Goal: Information Seeking & Learning: Compare options

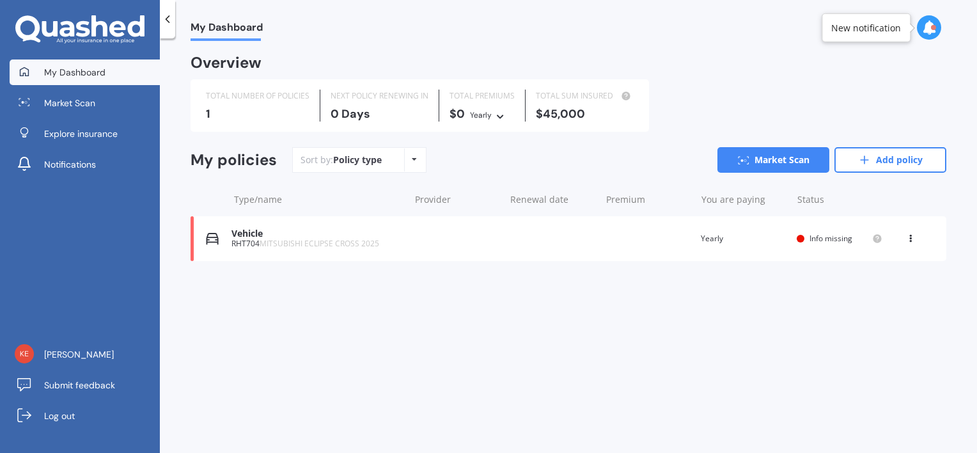
click at [280, 237] on div "Vehicle" at bounding box center [316, 233] width 171 height 11
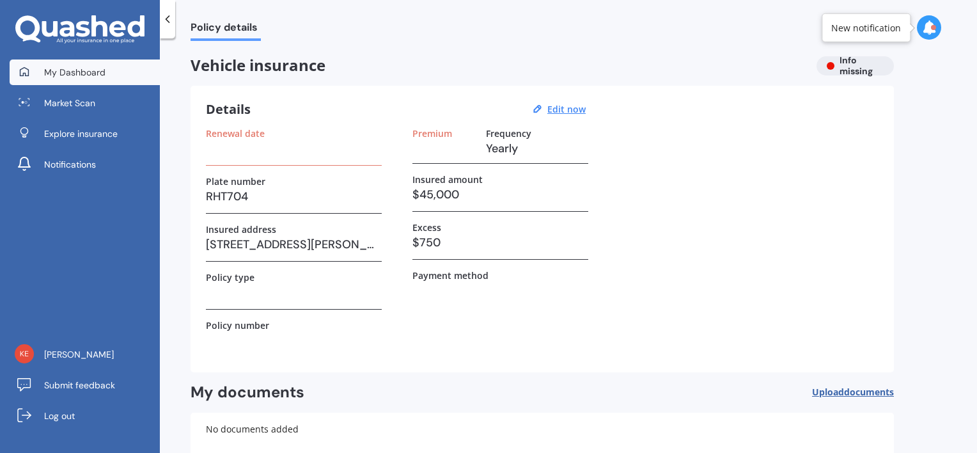
click at [97, 74] on span "My Dashboard" at bounding box center [74, 72] width 61 height 13
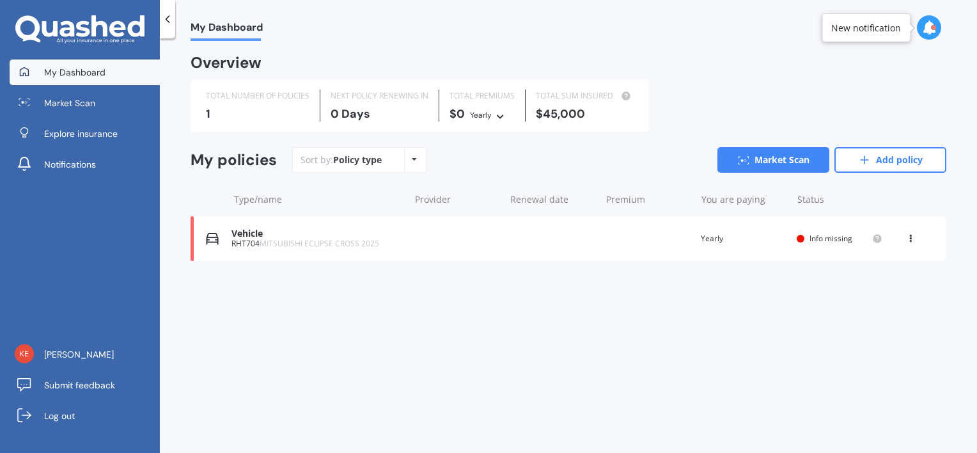
click at [245, 243] on div "RHT704 MITSUBISHI ECLIPSE CROSS 2025" at bounding box center [316, 243] width 171 height 9
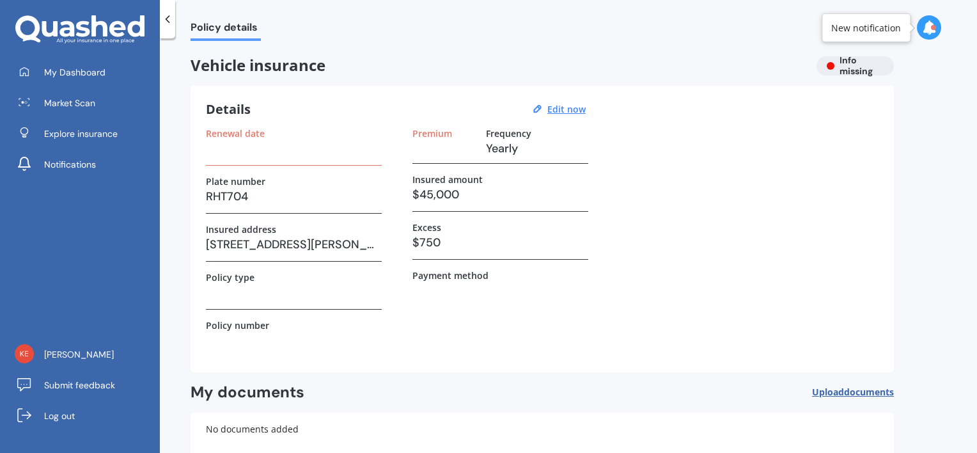
click at [250, 197] on h3 "RHT704" at bounding box center [294, 196] width 176 height 19
click at [98, 95] on link "Market Scan" at bounding box center [85, 103] width 150 height 26
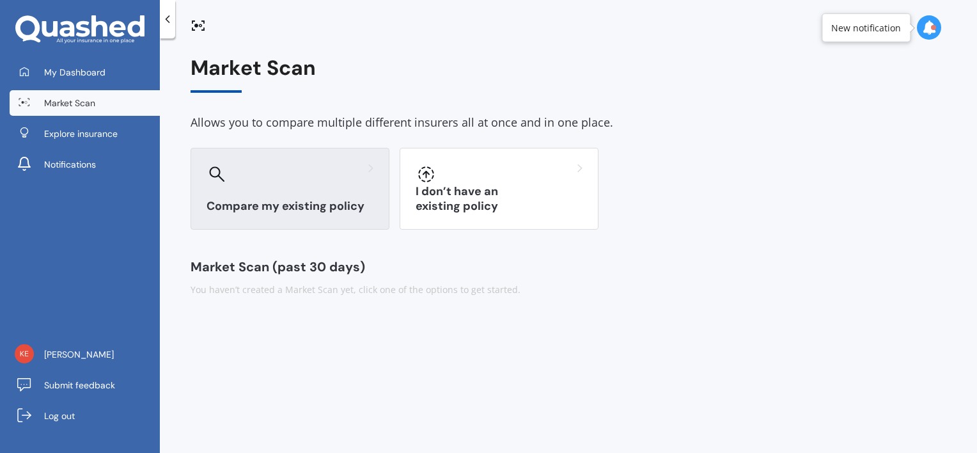
click at [237, 171] on div at bounding box center [289, 174] width 167 height 20
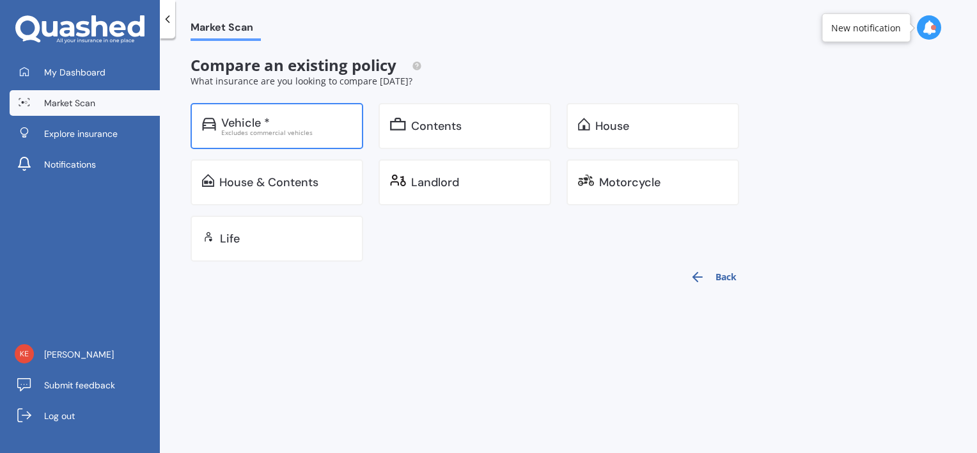
click at [242, 110] on div "Vehicle * Excludes commercial vehicles" at bounding box center [277, 126] width 173 height 46
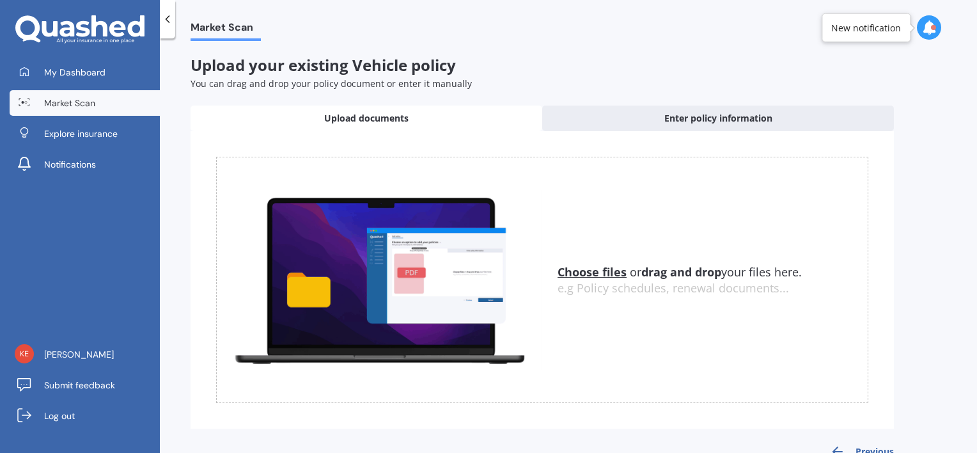
click at [364, 128] on div "Upload documents" at bounding box center [367, 118] width 352 height 26
click at [518, 69] on div "Upload your existing Vehicle policy You can drag and drop your policy document …" at bounding box center [569, 73] width 756 height 34
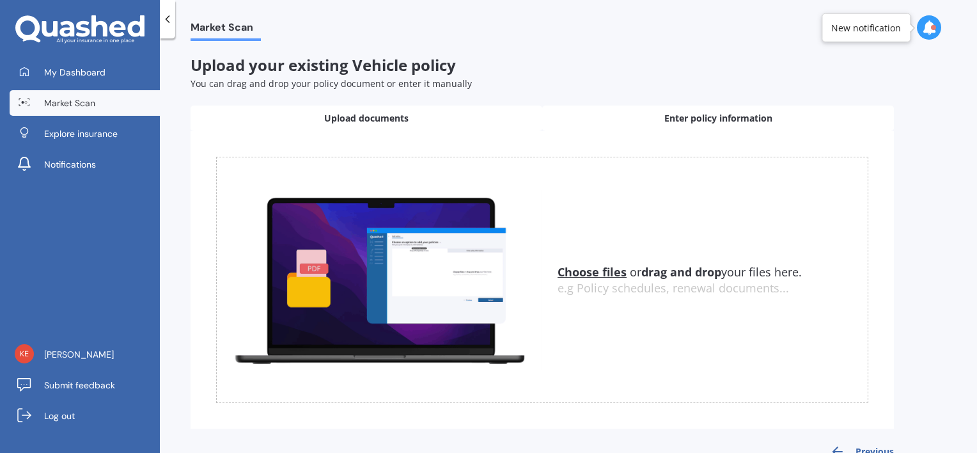
click at [594, 111] on div "Enter policy information" at bounding box center [718, 118] width 352 height 26
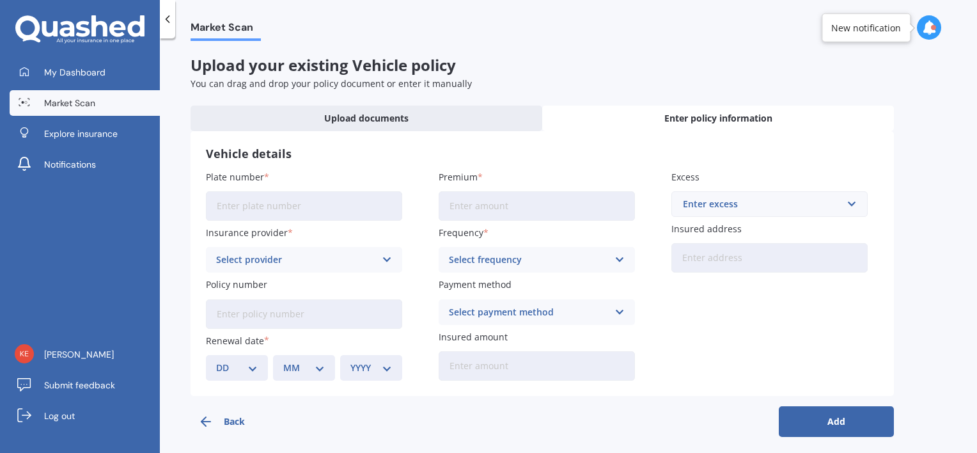
click at [279, 192] on input "Plate number" at bounding box center [304, 205] width 196 height 29
type input "MKZ663"
click at [478, 205] on input "Premium" at bounding box center [537, 205] width 196 height 29
type input "$1,250.00"
click at [618, 256] on icon at bounding box center [619, 260] width 11 height 14
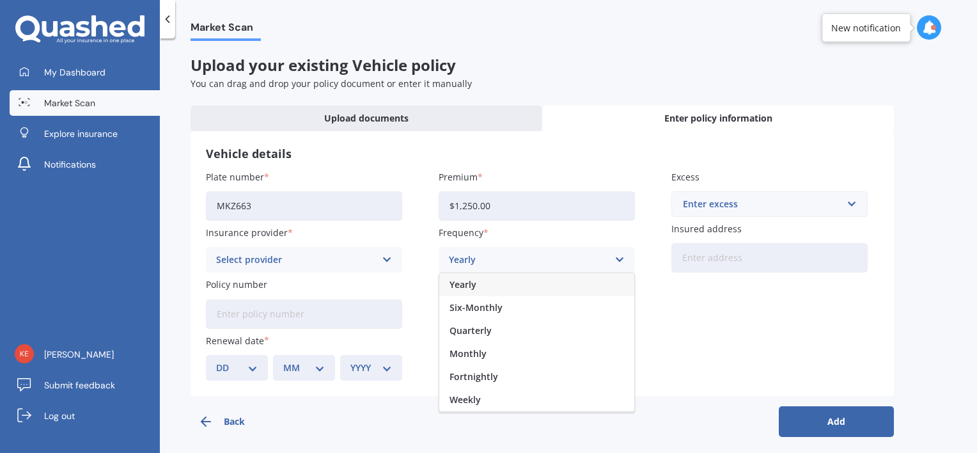
click at [597, 280] on div "Yearly" at bounding box center [536, 284] width 195 height 23
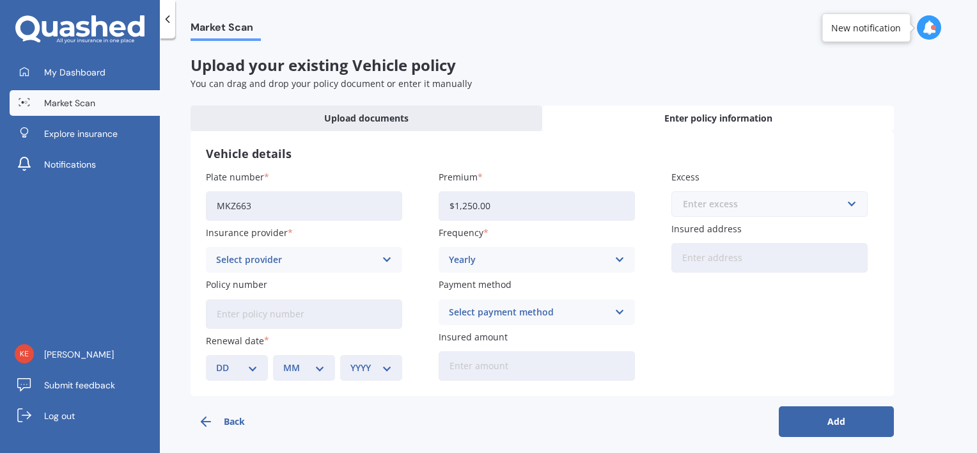
click at [853, 205] on input "text" at bounding box center [765, 204] width 185 height 24
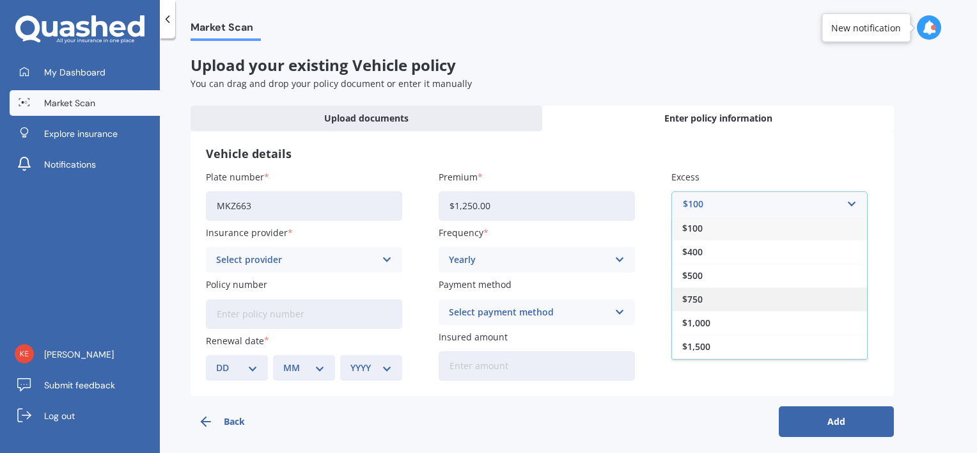
drag, startPoint x: 788, startPoint y: 299, endPoint x: 742, endPoint y: 306, distance: 45.9
click at [742, 306] on div "$750" at bounding box center [769, 299] width 195 height 24
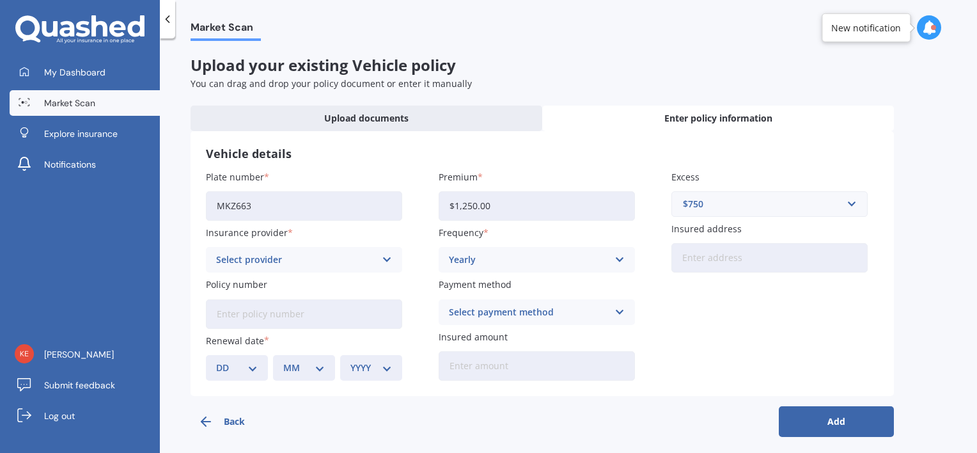
click at [730, 263] on input "Insured address" at bounding box center [769, 257] width 196 height 29
type input "[STREET_ADDRESS][PERSON_NAME]"
click at [387, 258] on icon at bounding box center [387, 260] width 11 height 14
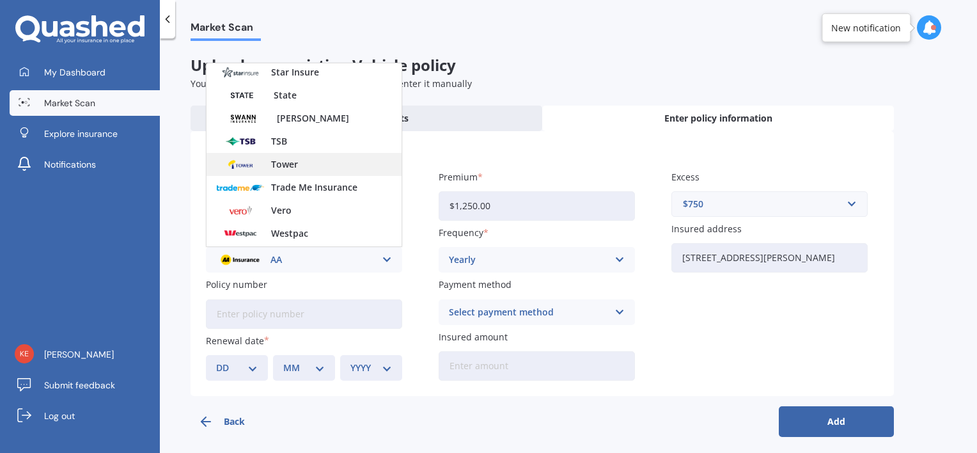
scroll to position [534, 0]
click at [279, 159] on span "Tower" at bounding box center [284, 161] width 27 height 9
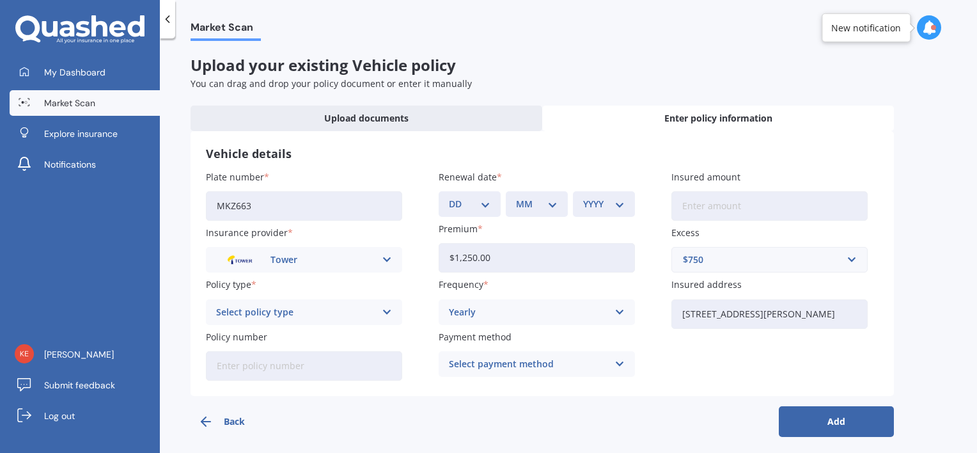
click at [384, 311] on icon at bounding box center [387, 312] width 11 height 14
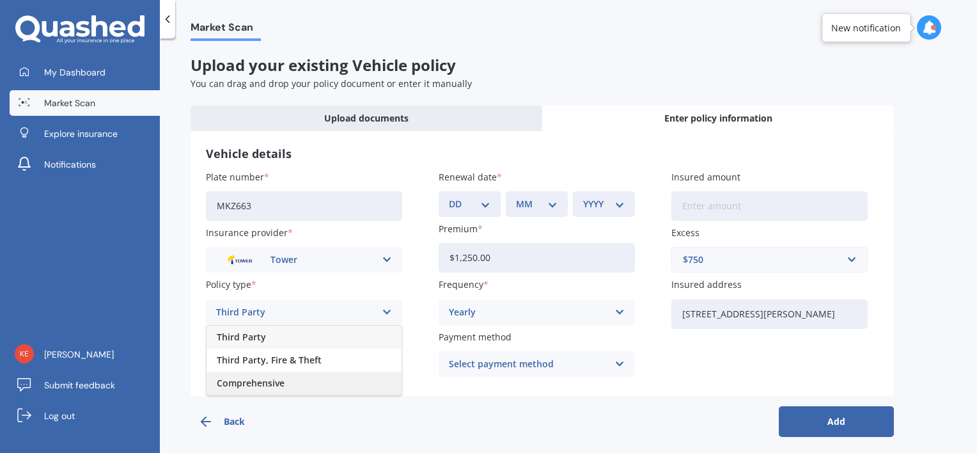
click at [279, 379] on span "Comprehensive" at bounding box center [251, 382] width 68 height 9
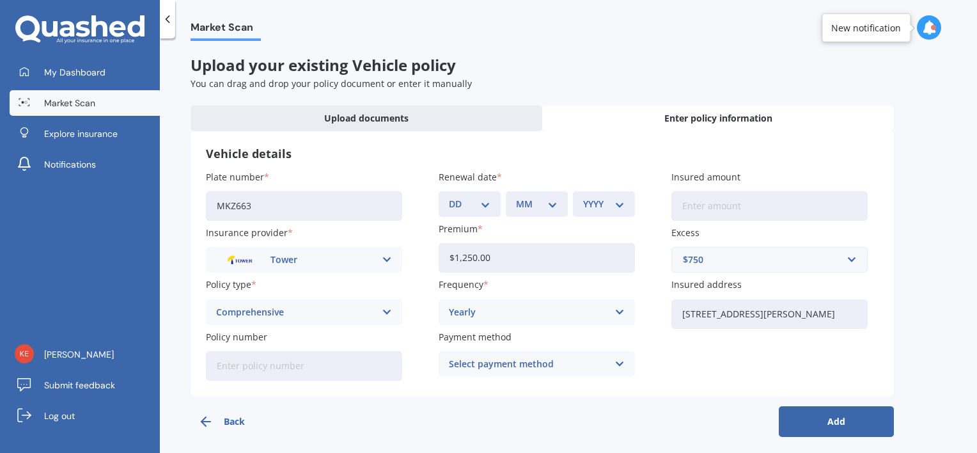
click at [723, 205] on input "Insured amount" at bounding box center [769, 205] width 196 height 29
type input "$45,000"
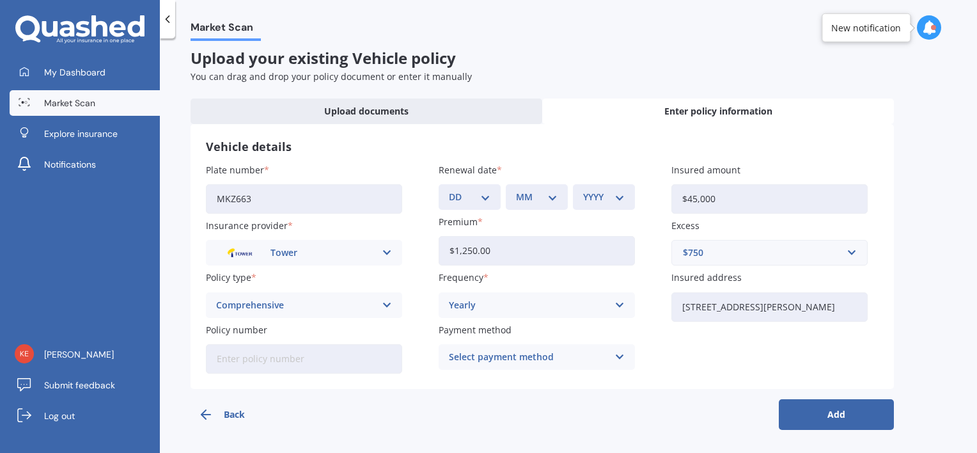
scroll to position [3, 0]
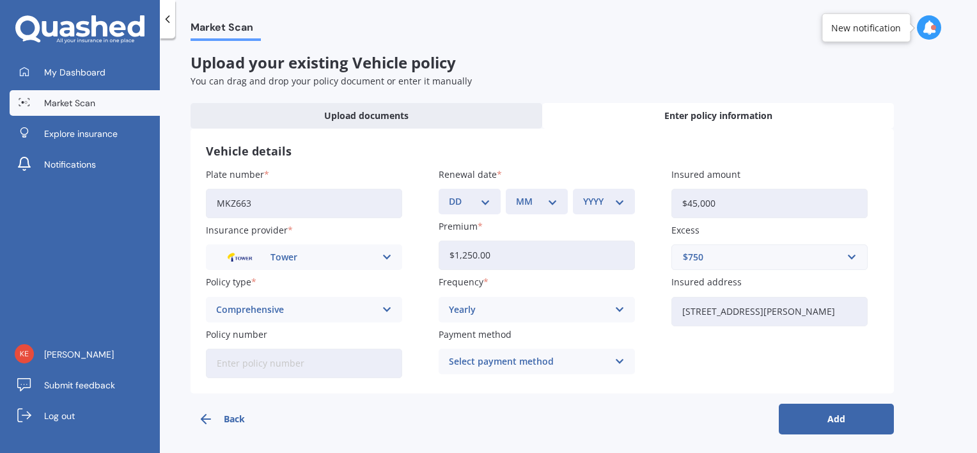
click at [836, 414] on button "Add" at bounding box center [836, 418] width 115 height 31
click at [489, 201] on select "DD 01 02 03 04 05 06 07 08 09 10 11 12 13 14 15 16 17 18 19 20 21 22 23 24 25 2…" at bounding box center [477, 201] width 36 height 14
select select "16"
click at [459, 194] on select "DD 01 02 03 04 05 06 07 08 09 10 11 12 13 14 15 16 17 18 19 20 21 22 23 24 25 2…" at bounding box center [477, 201] width 36 height 14
click at [552, 202] on select "MM 01 02 03 04 05 06 07 08 09 10 11 12" at bounding box center [539, 201] width 36 height 14
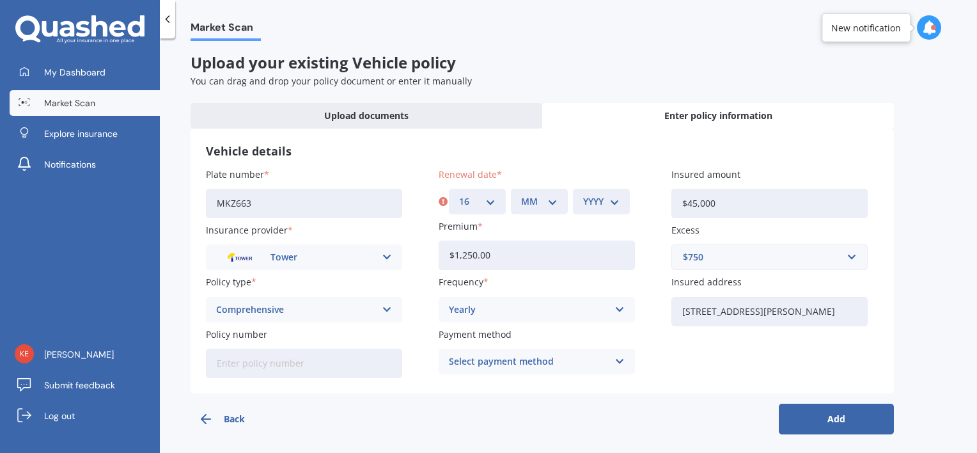
select select "12"
click at [521, 194] on select "MM 01 02 03 04 05 06 07 08 09 10 11 12" at bounding box center [539, 201] width 36 height 14
click at [615, 202] on select "YYYY 2027 2026 2025 2024 2023 2022 2021 2020 2019 2018 2017 2016 2015 2014 2013…" at bounding box center [601, 201] width 36 height 14
select select "2025"
click at [583, 194] on select "YYYY 2027 2026 2025 2024 2023 2022 2021 2020 2019 2018 2017 2016 2015 2014 2013…" at bounding box center [601, 201] width 36 height 14
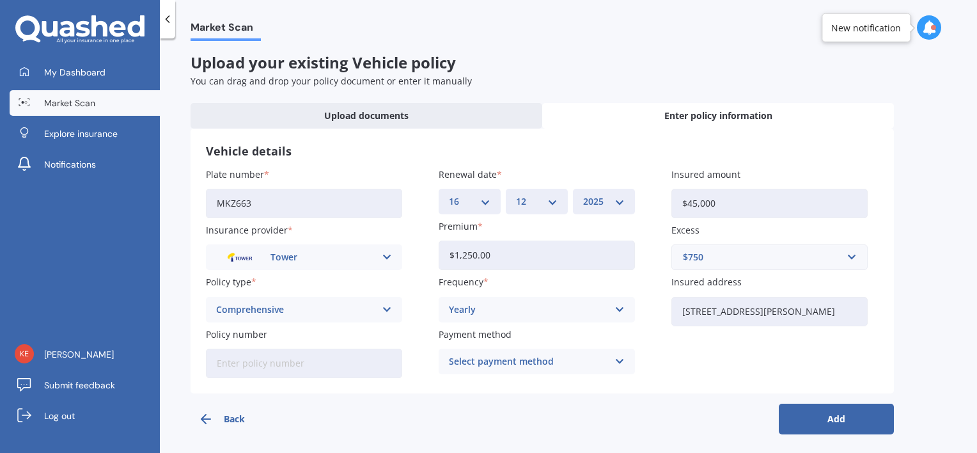
click at [831, 414] on button "Add" at bounding box center [836, 418] width 115 height 31
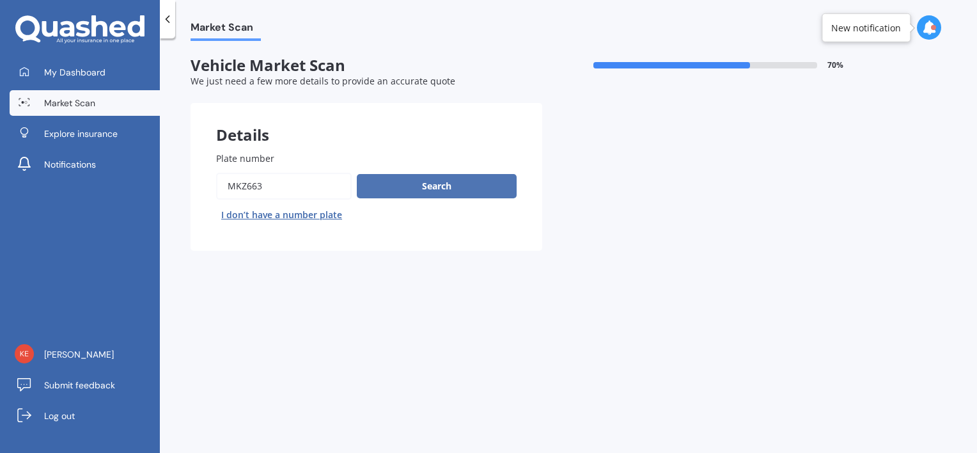
click at [448, 188] on button "Search" at bounding box center [437, 186] width 160 height 24
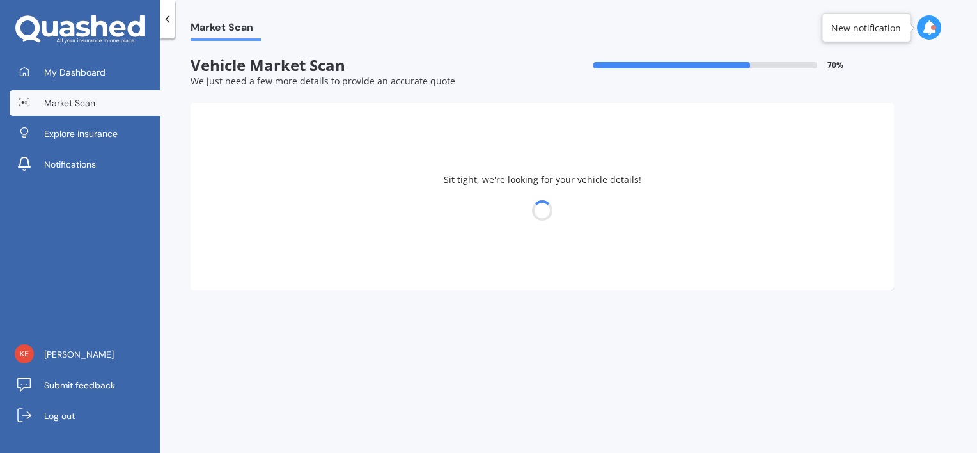
select select "FORD"
select select "RANGER"
select select "30"
select select "06"
select select "1971"
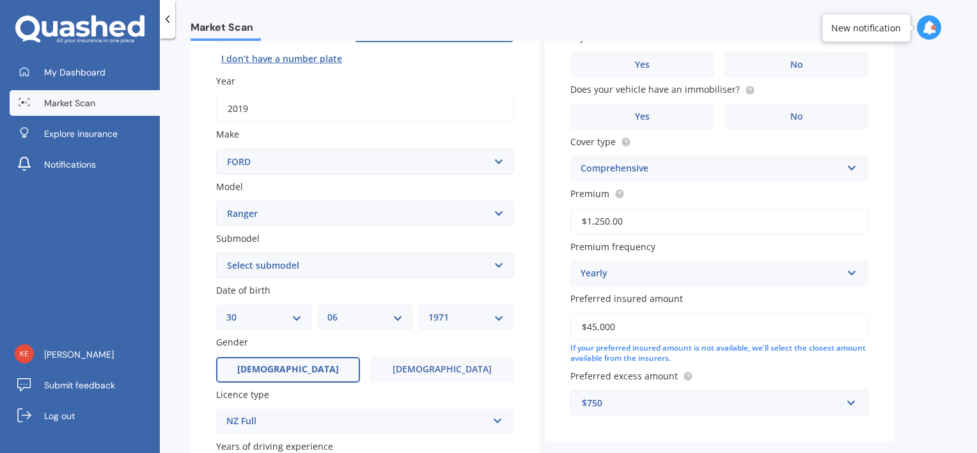
scroll to position [165, 0]
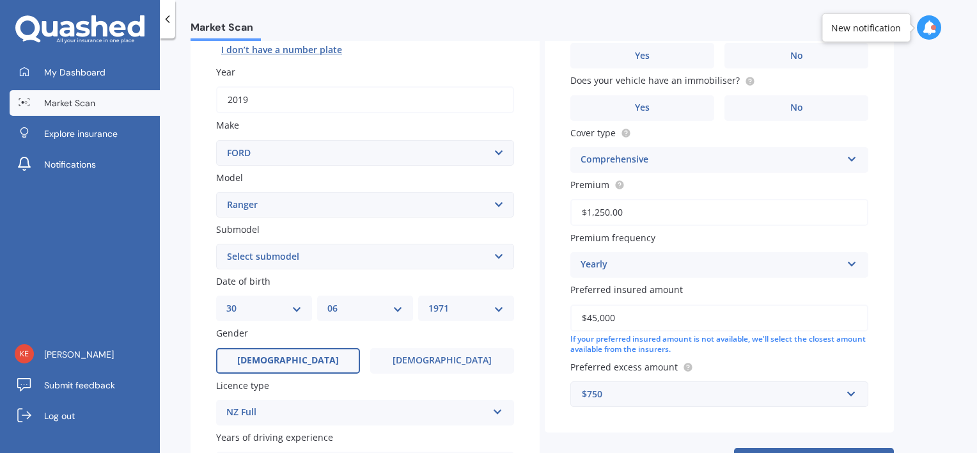
click at [497, 253] on select "Select submodel 4X2 3.2 Litre Turbo Diesel 4X2 XL 2.2 Litre Turbo Diesel 4X2 XL…" at bounding box center [365, 257] width 298 height 26
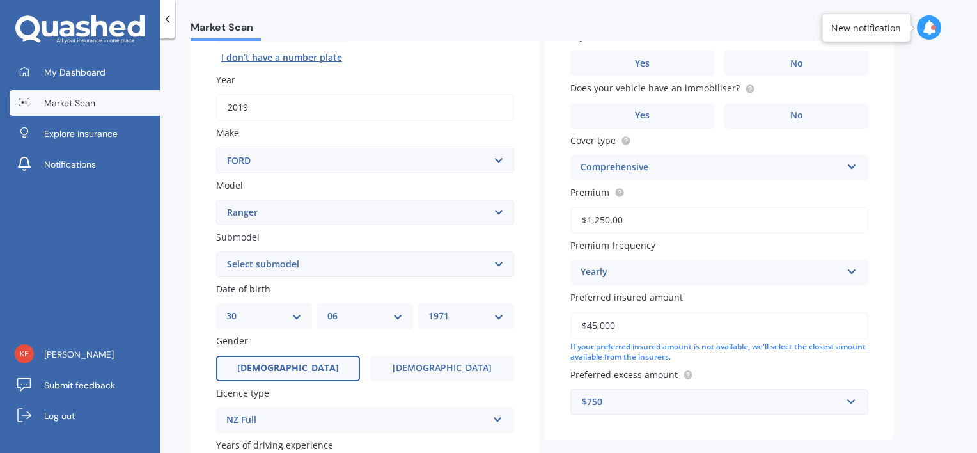
scroll to position [148, 0]
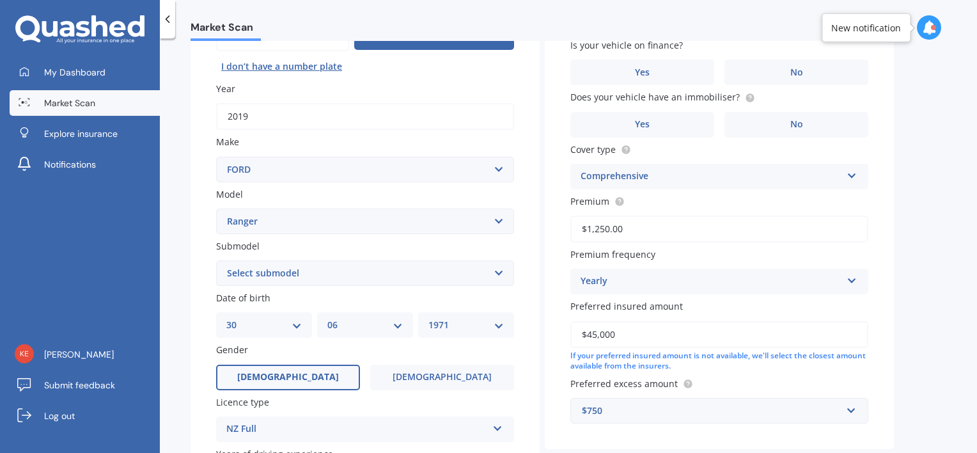
click at [498, 269] on select "Select submodel 4X2 3.2 Litre Turbo Diesel 4X2 XL 2.2 Litre Turbo Diesel 4X2 XL…" at bounding box center [365, 273] width 298 height 26
select select "WILDTRAK"
click at [216, 260] on select "Select submodel 4X2 3.2 Litre Turbo Diesel 4X2 XL 2.2 Litre Turbo Diesel 4X2 XL…" at bounding box center [365, 273] width 298 height 26
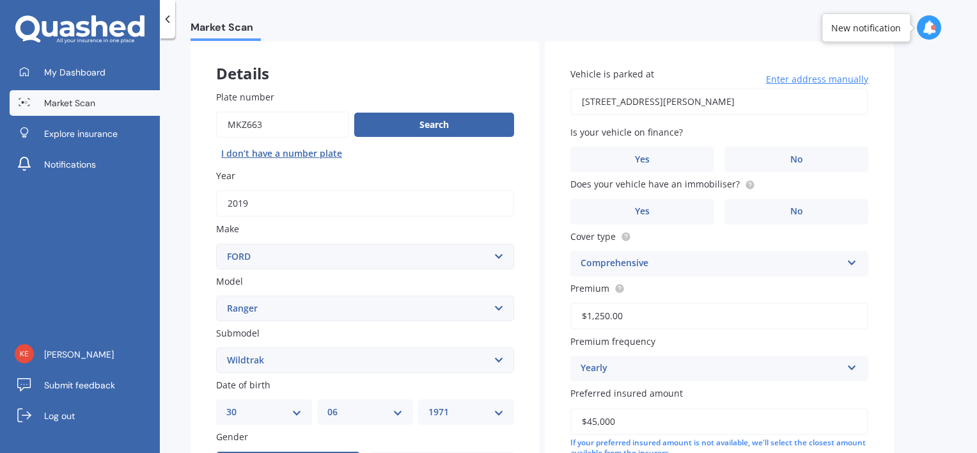
scroll to position [58, 0]
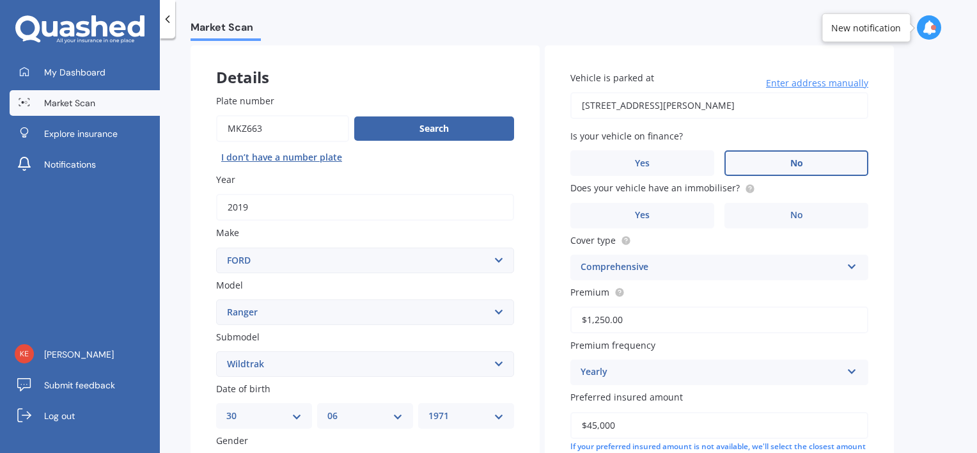
click at [798, 164] on span "No" at bounding box center [796, 163] width 13 height 11
click at [0, 0] on input "No" at bounding box center [0, 0] width 0 height 0
click at [789, 214] on label "No" at bounding box center [796, 216] width 144 height 26
click at [0, 0] on input "No" at bounding box center [0, 0] width 0 height 0
click at [940, 238] on div "Market Scan Vehicle Market Scan 70 % We just need a few more details to provide…" at bounding box center [568, 248] width 817 height 414
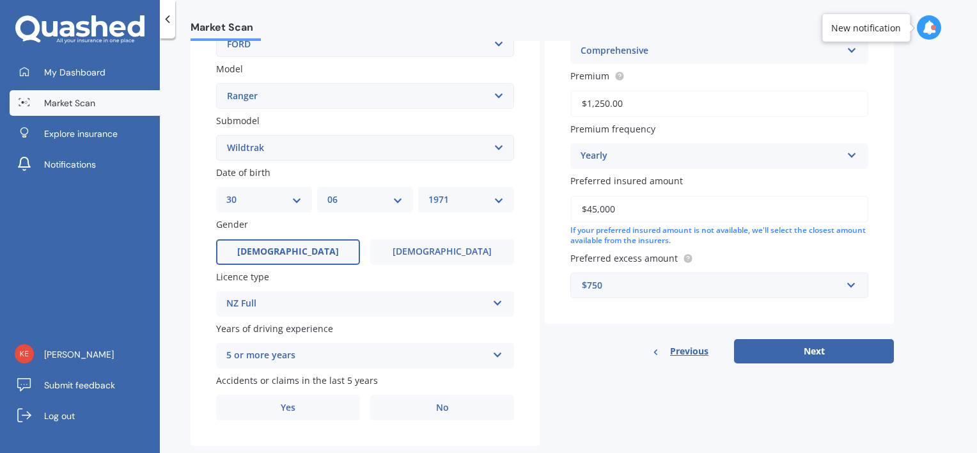
scroll to position [274, 0]
click at [453, 408] on label "No" at bounding box center [442, 407] width 144 height 26
click at [0, 0] on input "No" at bounding box center [0, 0] width 0 height 0
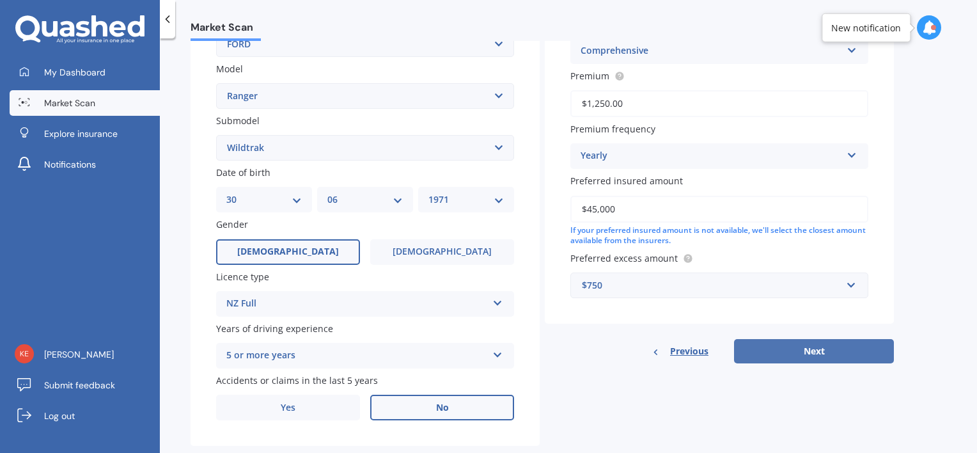
click at [816, 355] on button "Next" at bounding box center [814, 351] width 160 height 24
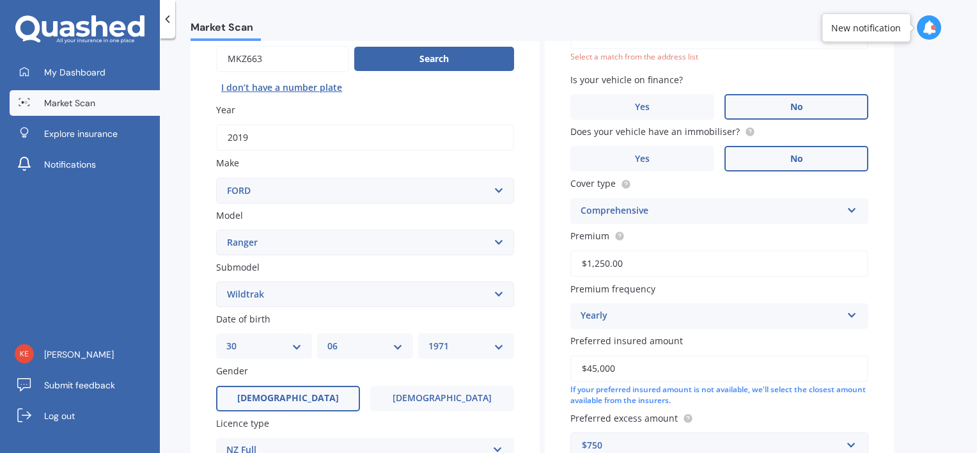
scroll to position [87, 0]
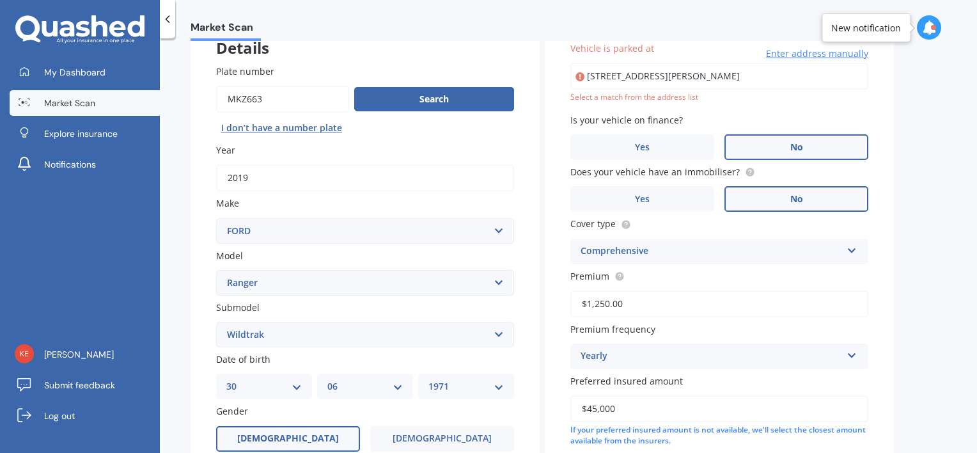
type input "[STREET_ADDRESS][PERSON_NAME]"
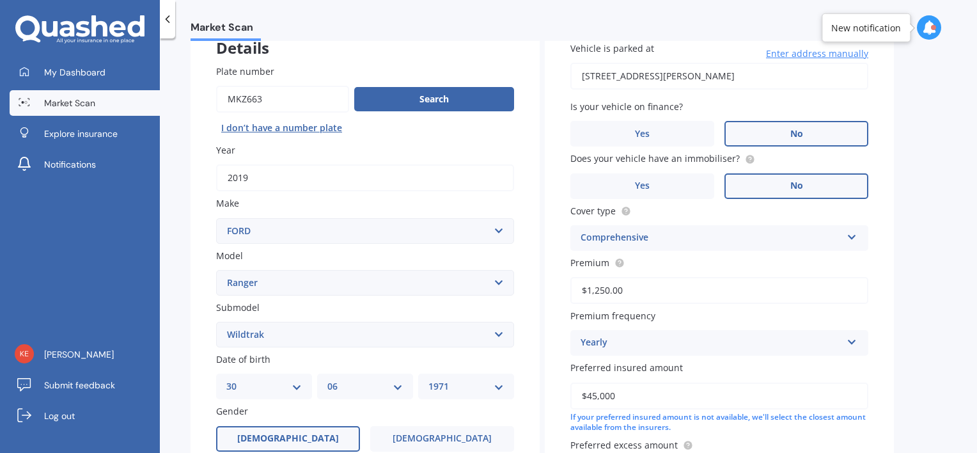
click at [912, 136] on div "Market Scan Vehicle Market Scan 70 % We just need a few more details to provide…" at bounding box center [568, 248] width 817 height 414
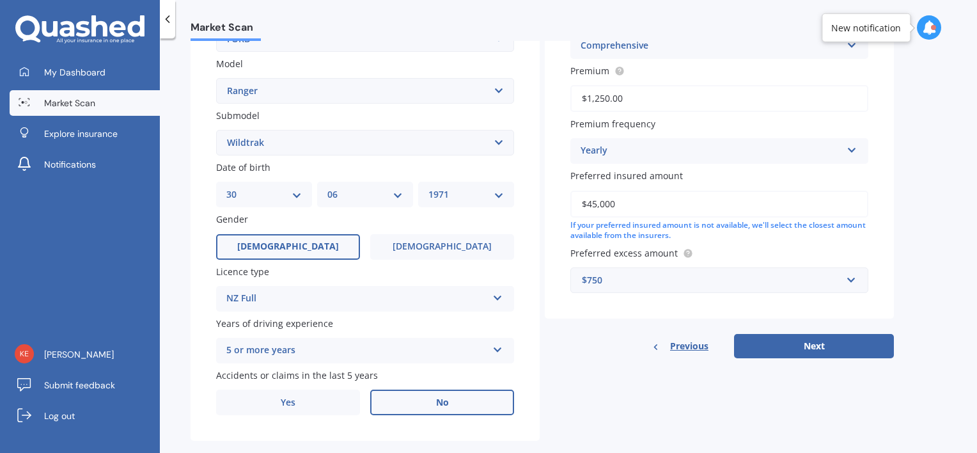
scroll to position [282, 0]
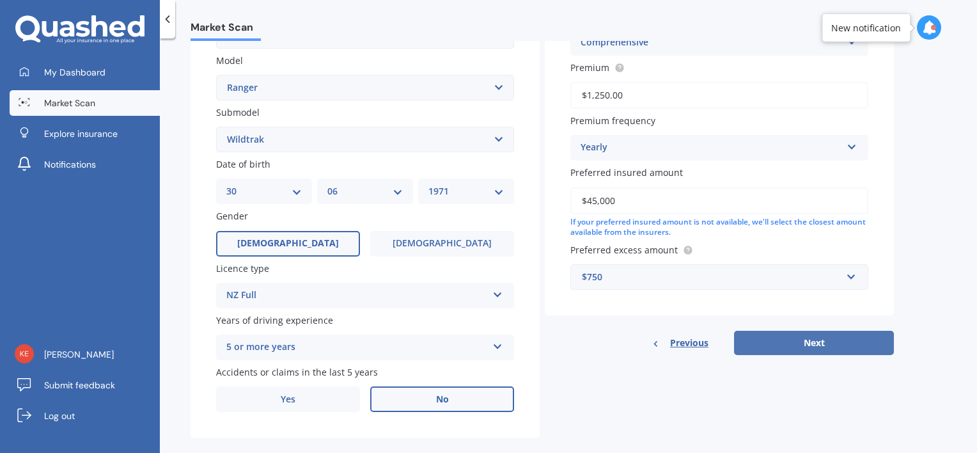
click at [818, 340] on button "Next" at bounding box center [814, 343] width 160 height 24
select select "30"
select select "06"
select select "1971"
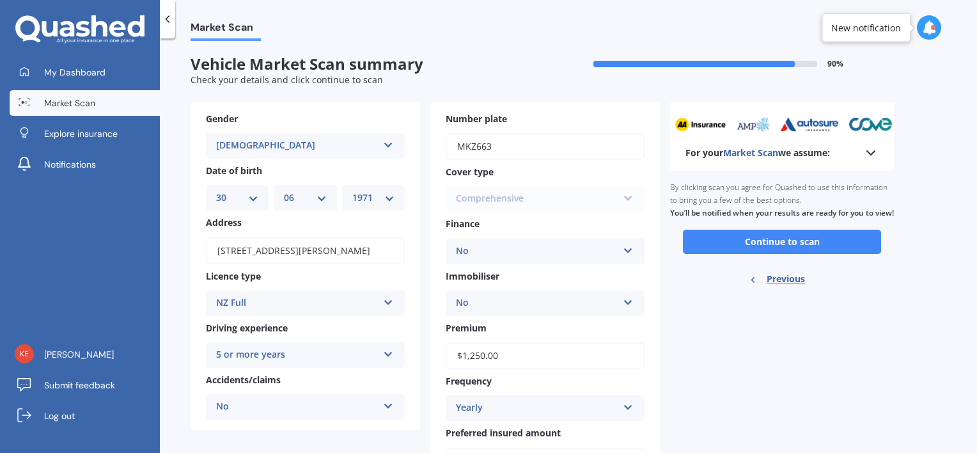
scroll to position [0, 0]
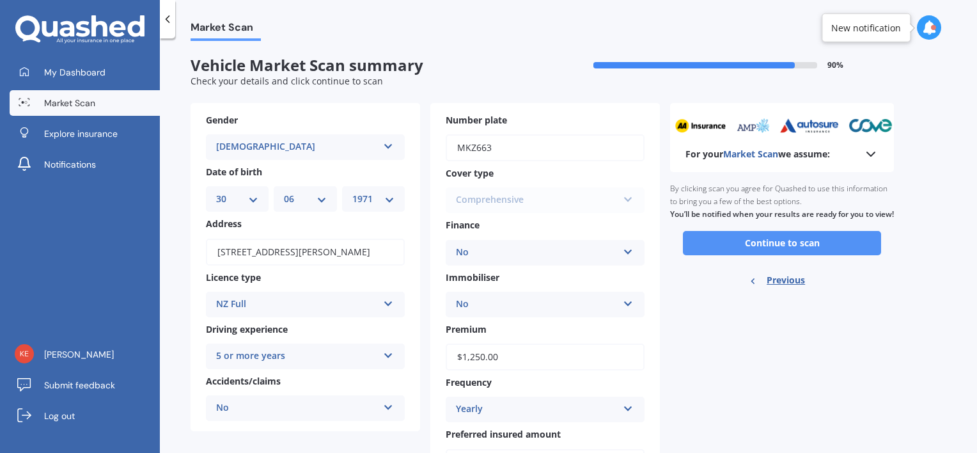
click at [779, 255] on button "Continue to scan" at bounding box center [782, 243] width 198 height 24
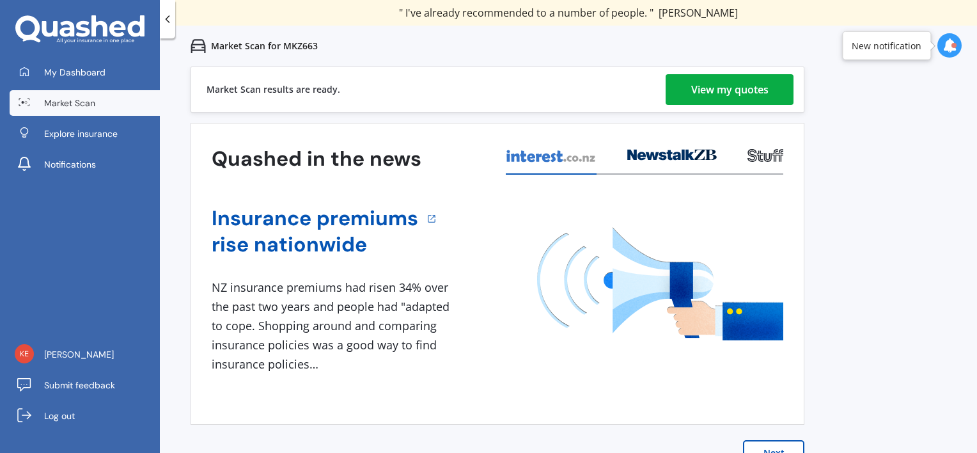
click at [745, 90] on div "View my quotes" at bounding box center [729, 89] width 77 height 31
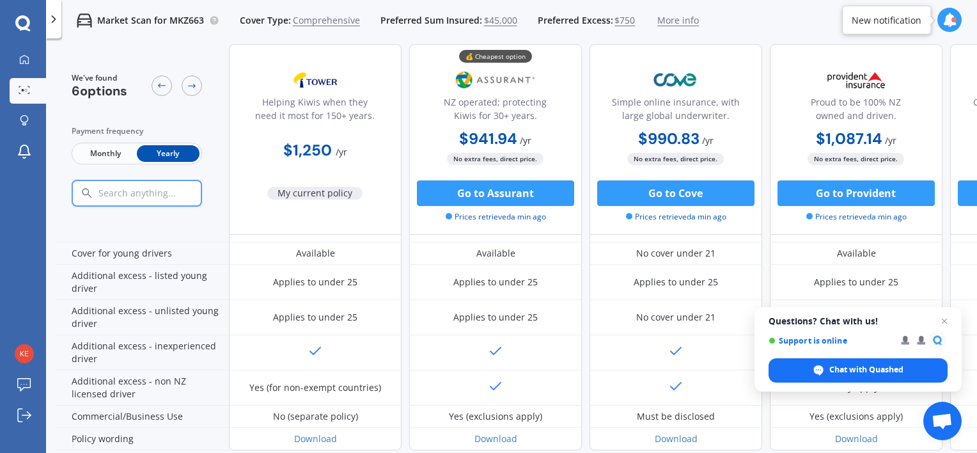
scroll to position [688, 0]
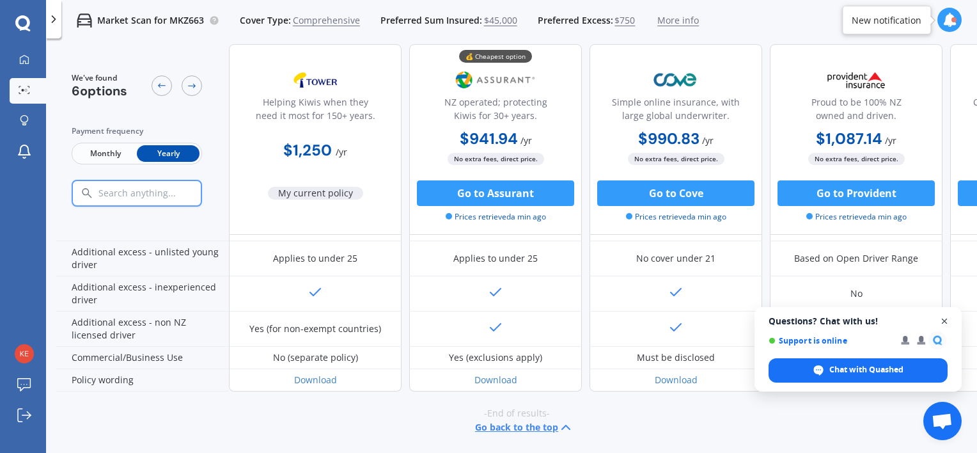
click at [944, 321] on span "Close chat" at bounding box center [945, 321] width 16 height 16
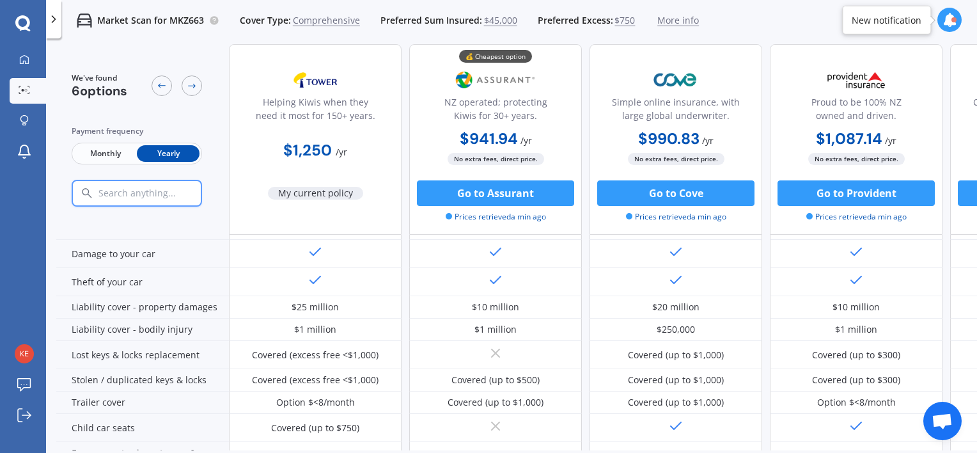
scroll to position [64, 0]
